Goal: Transaction & Acquisition: Purchase product/service

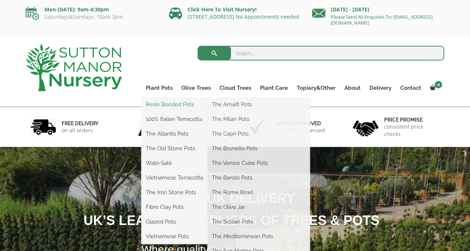
click at [166, 101] on link "Resin Bonded Pots" at bounding box center [174, 104] width 66 height 11
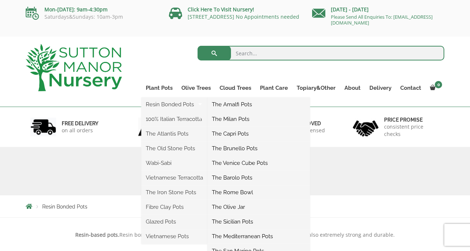
click at [241, 222] on link "The Sicilian Pots" at bounding box center [258, 221] width 102 height 11
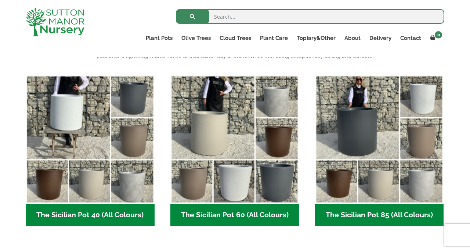
scroll to position [175, 0]
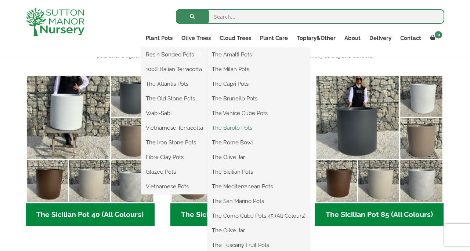
click at [240, 129] on link "The Barolo Pots" at bounding box center [258, 128] width 102 height 11
